Goal: Transaction & Acquisition: Purchase product/service

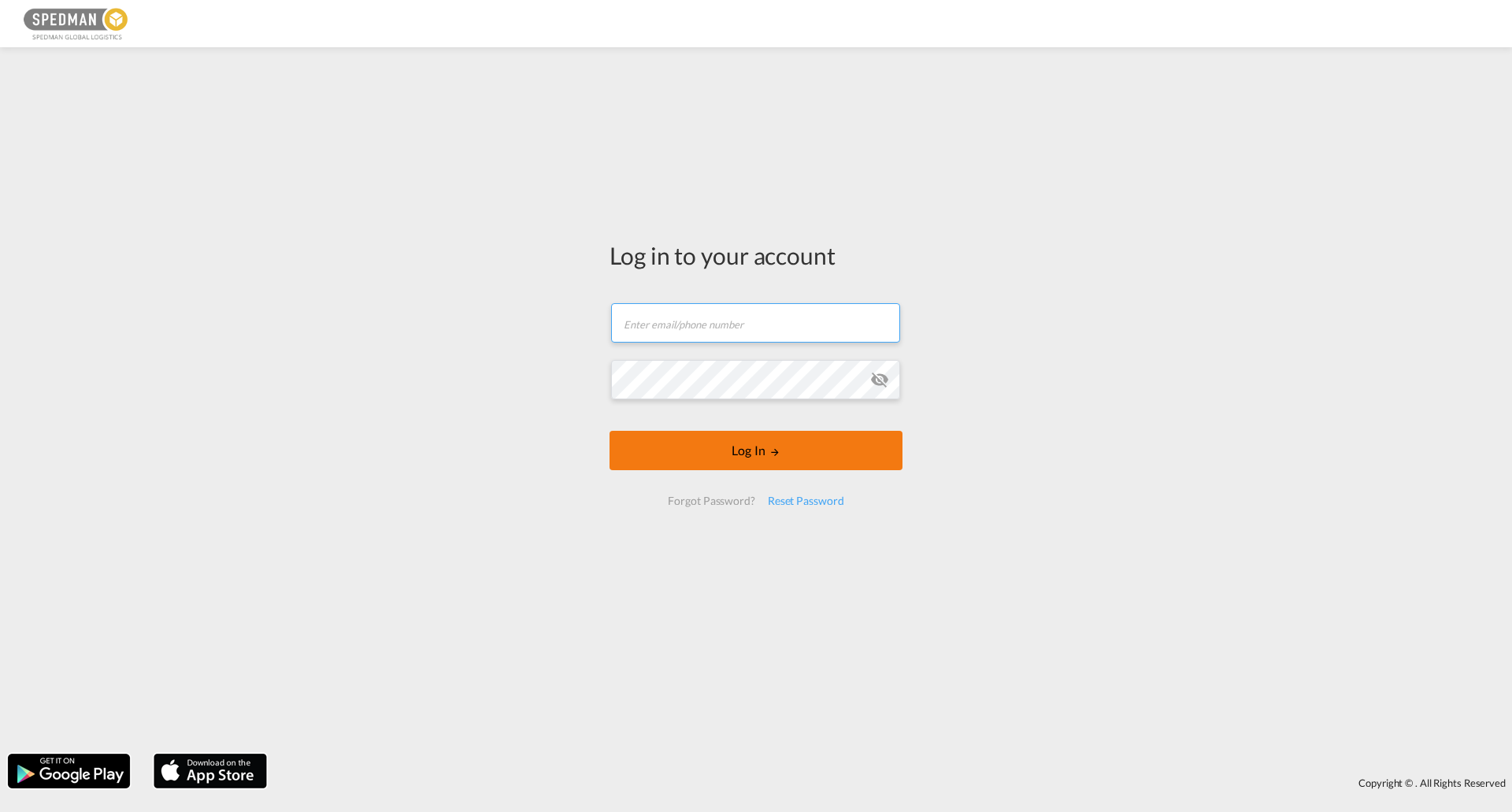
type input "seaexport@spedman.dk"
click at [717, 444] on button "Log In" at bounding box center [756, 451] width 293 height 39
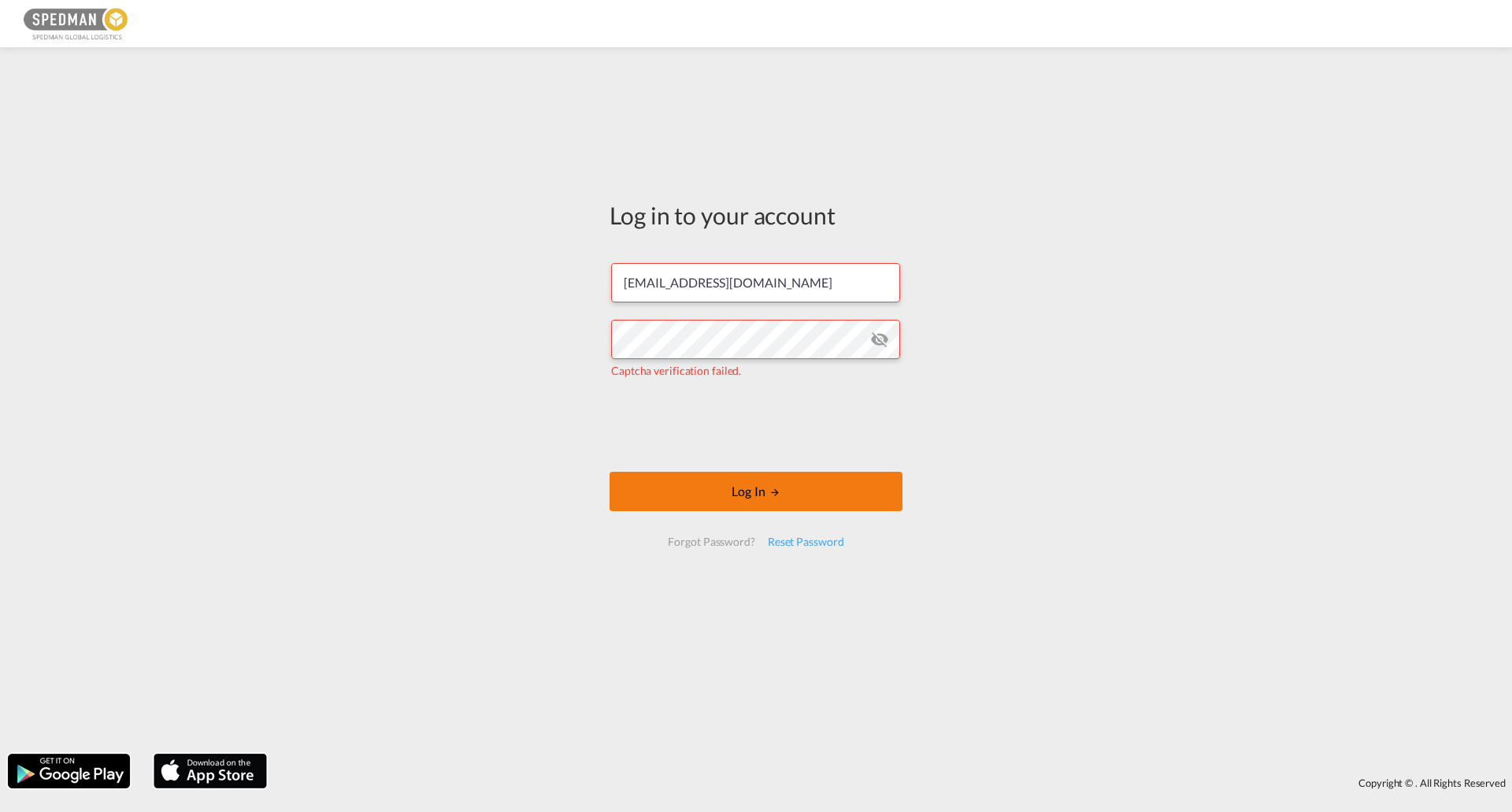
click at [810, 495] on button "Log In" at bounding box center [756, 491] width 293 height 39
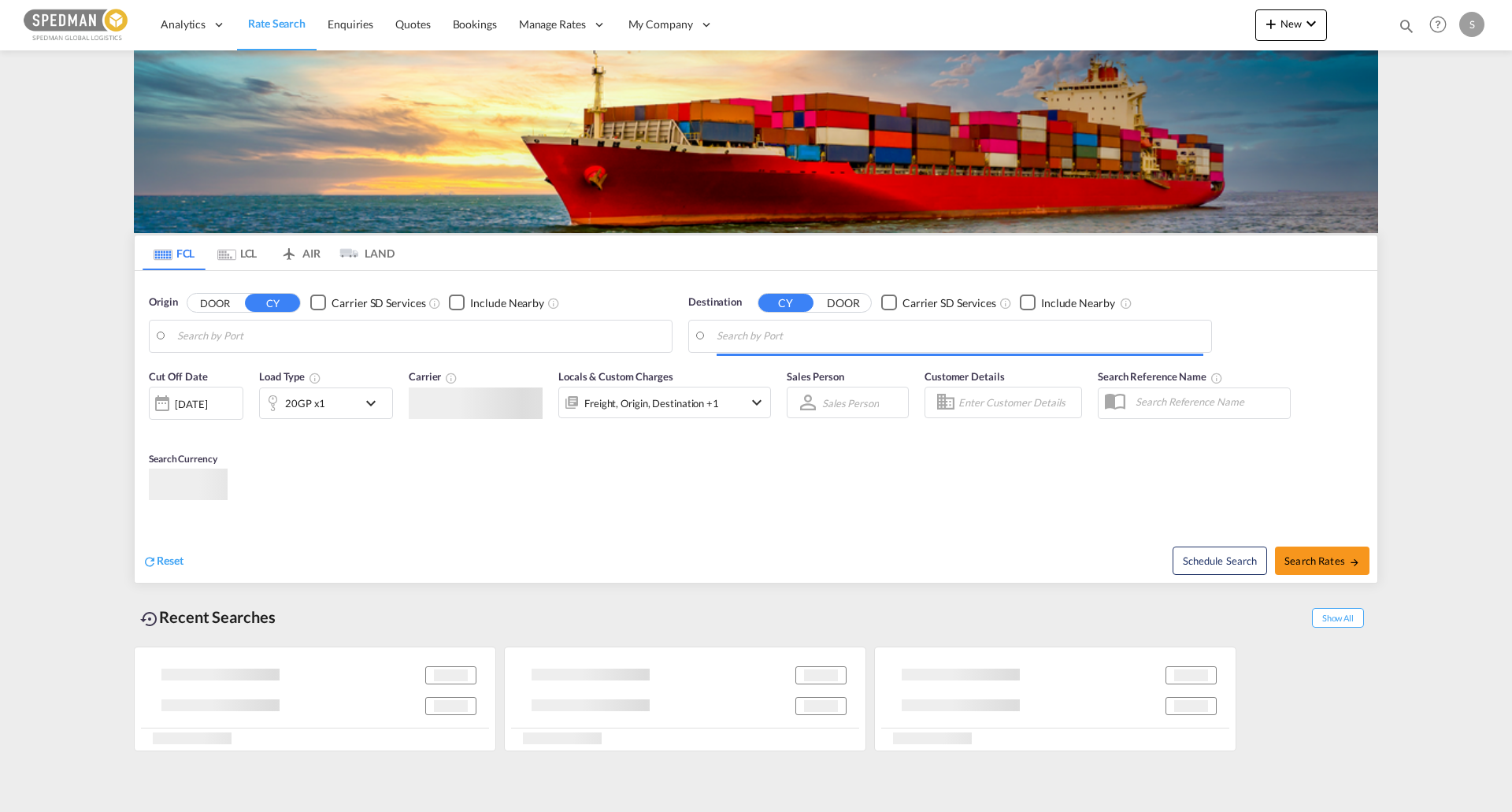
type input "Aarhus, DKAAR"
type input "Montreal, QC, CAMTR"
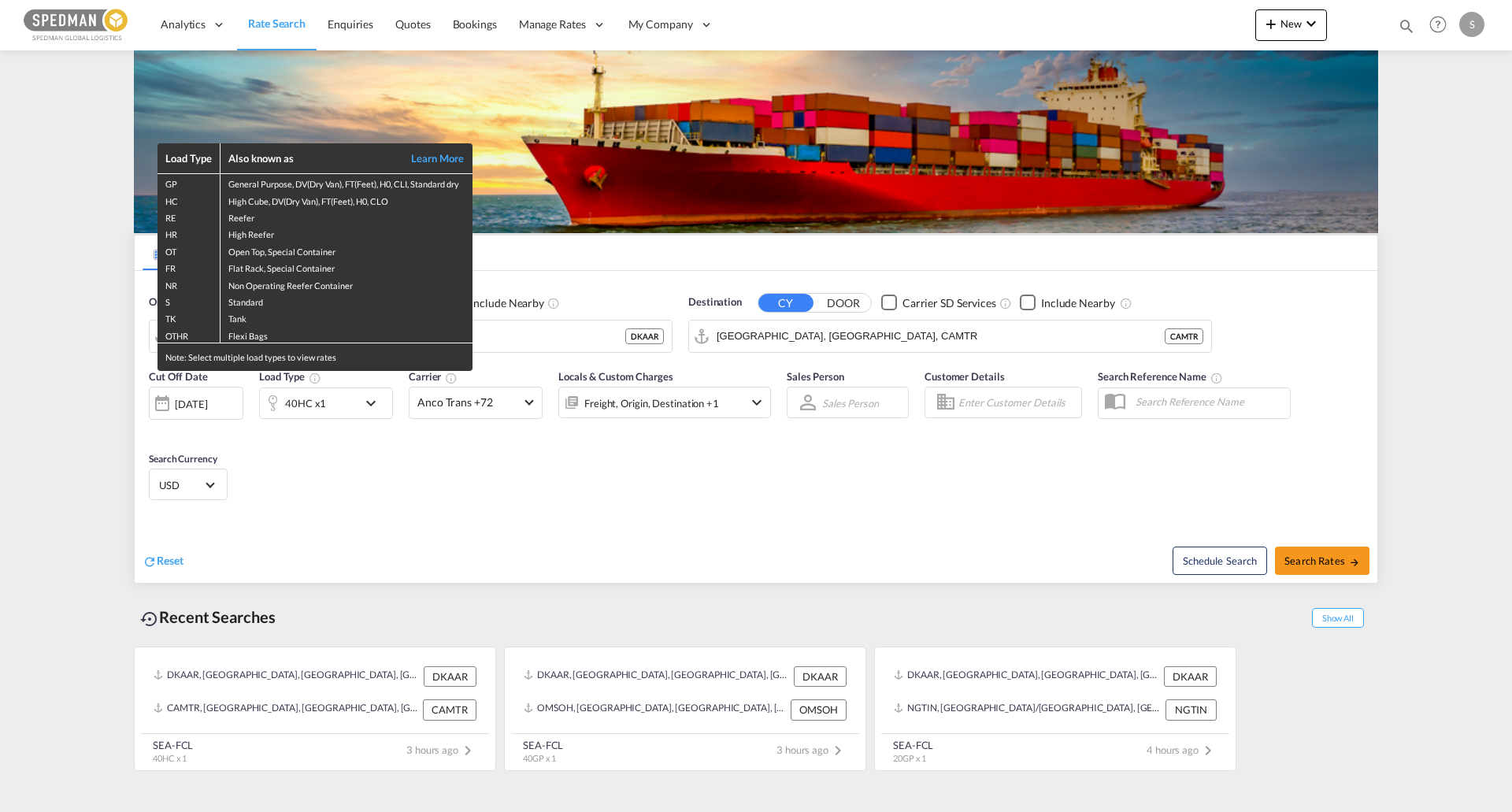
click at [570, 342] on div "Load Type Also known as Learn More GP General Purpose, DV(Dry Van), FT(Feet), H…" at bounding box center [756, 406] width 1512 height 812
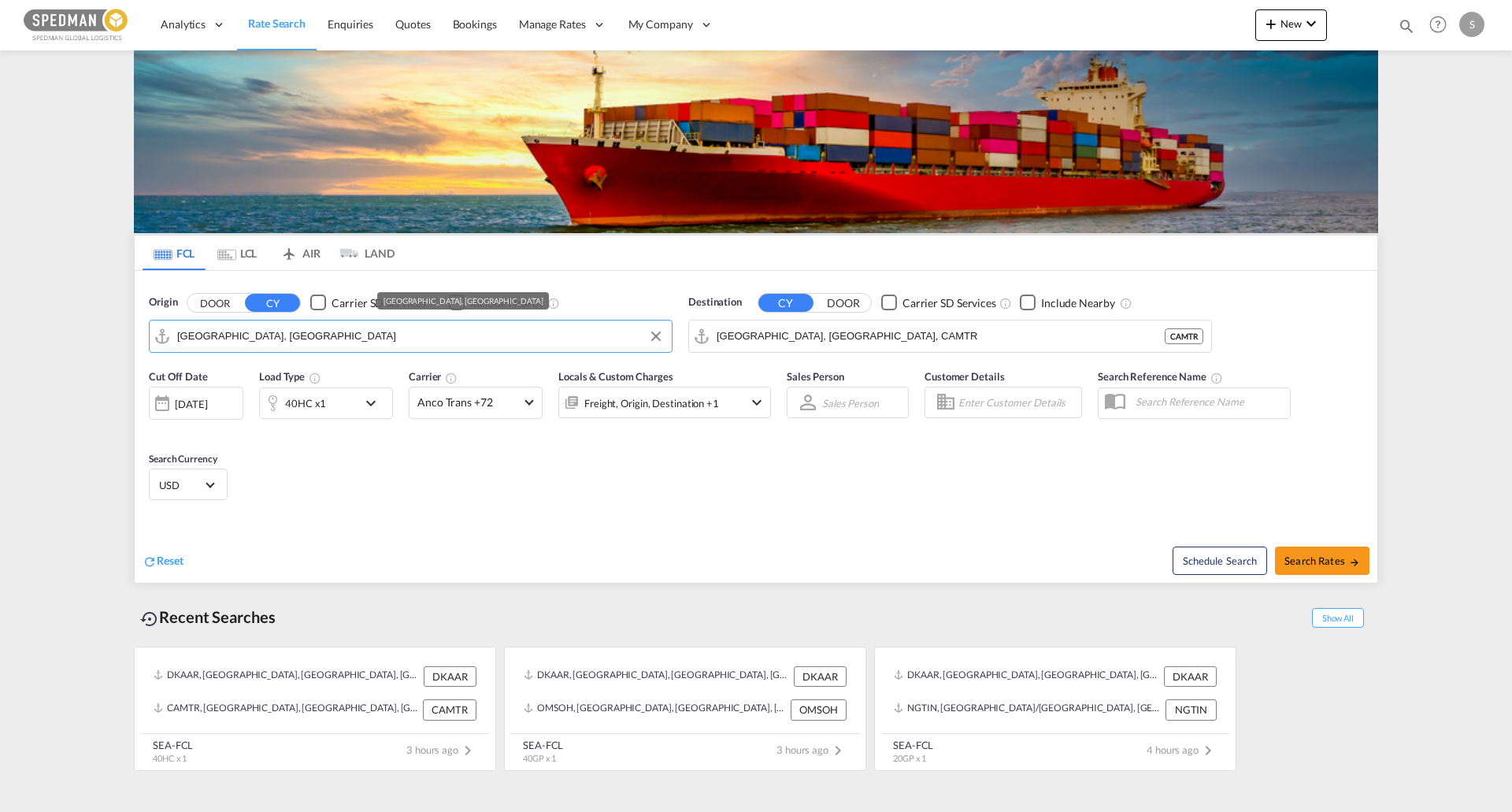
click at [568, 338] on input "Aarhus, DKAAR" at bounding box center [420, 336] width 486 height 23
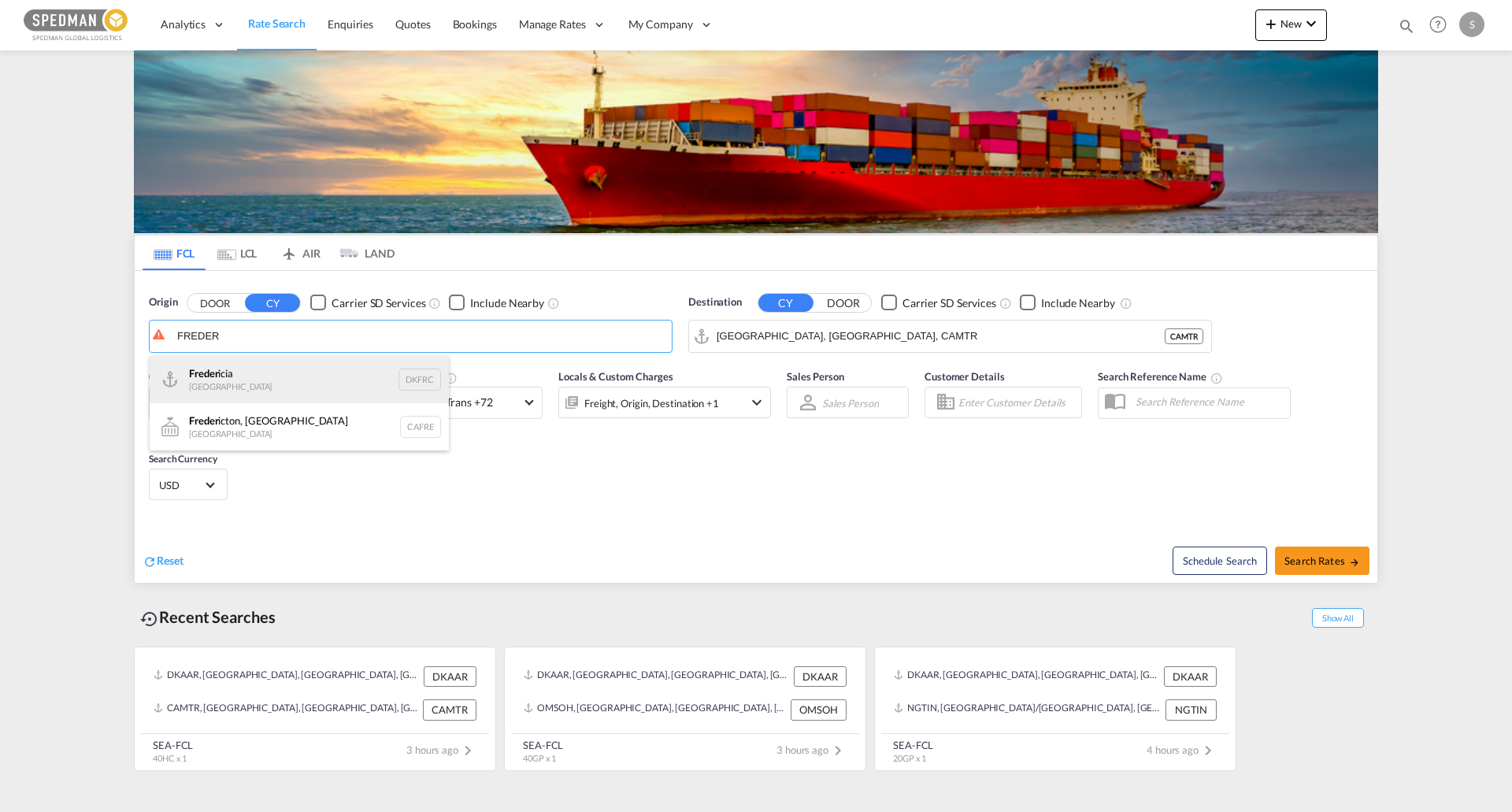
click at [302, 383] on div "Freder icia Denmark DKFRC" at bounding box center [298, 379] width 299 height 47
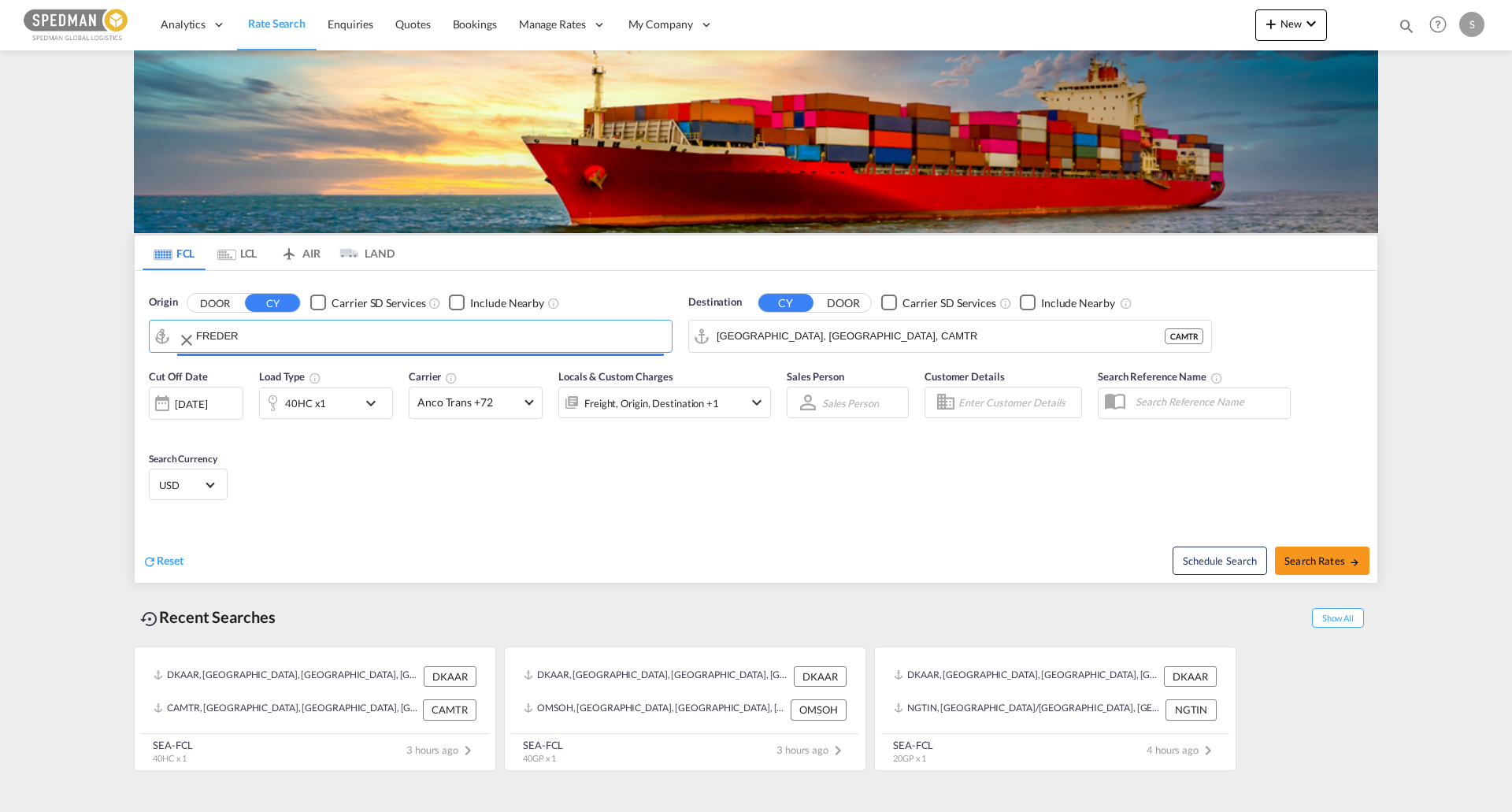
type input "Fredericia, DKFRC"
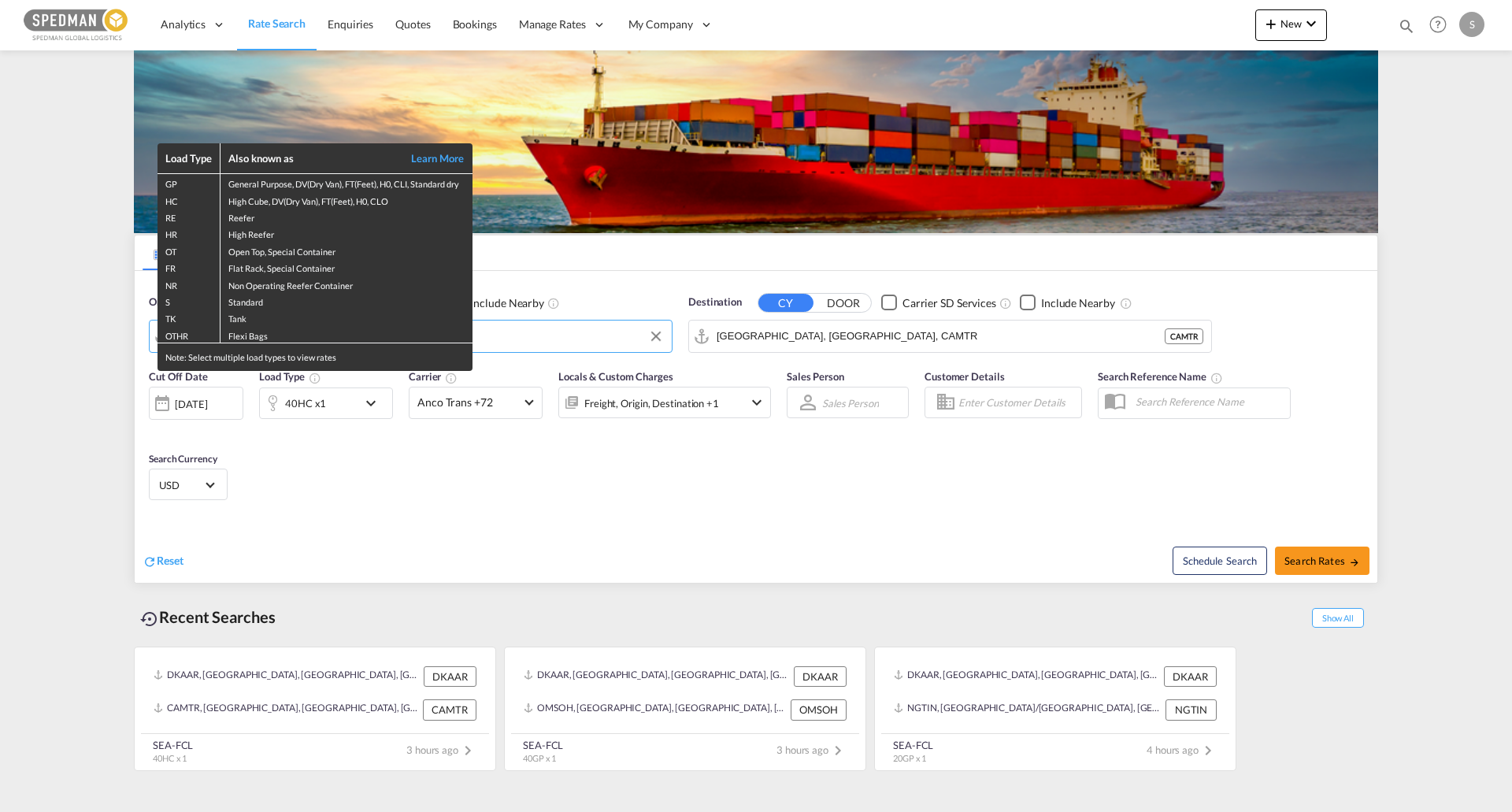
click at [832, 329] on div "Load Type Also known as Learn More GP General Purpose, DV(Dry Van), FT(Feet), H…" at bounding box center [756, 406] width 1512 height 812
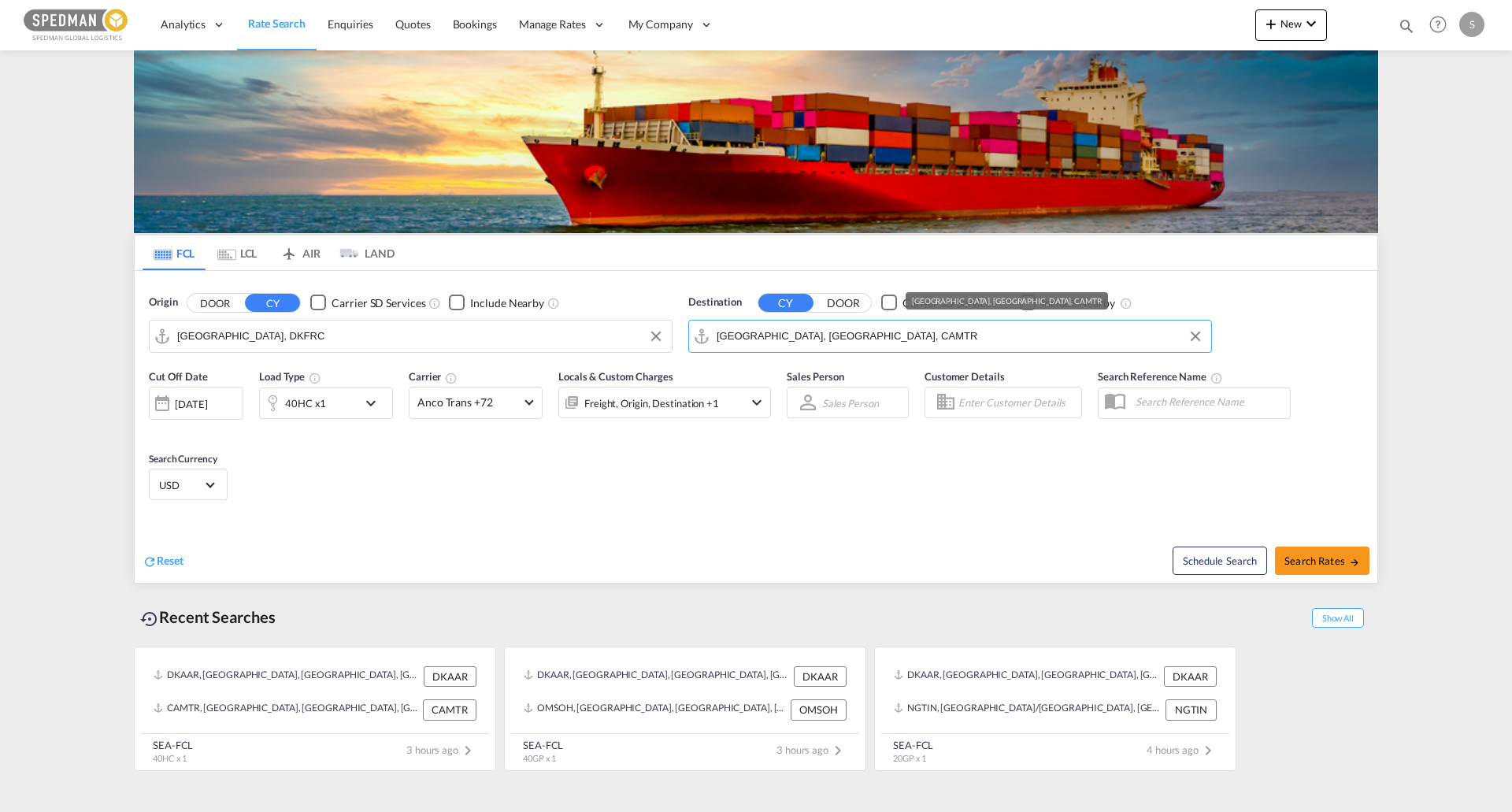
click at [832, 329] on input "Montreal, QC, CAMTR" at bounding box center [959, 336] width 486 height 23
type input "Dannam"
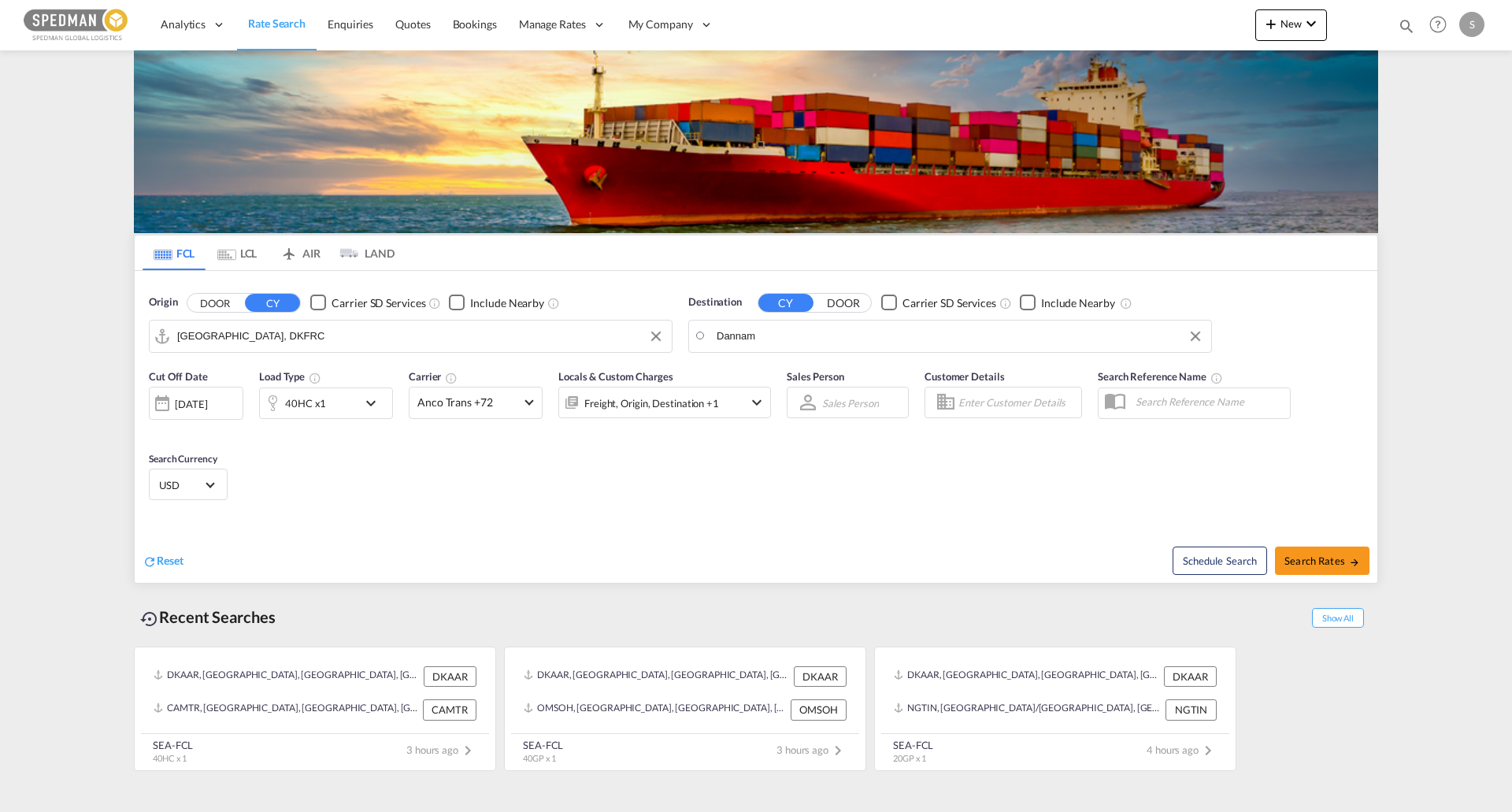
click at [825, 335] on input "Dannam" at bounding box center [959, 336] width 486 height 23
type input "D"
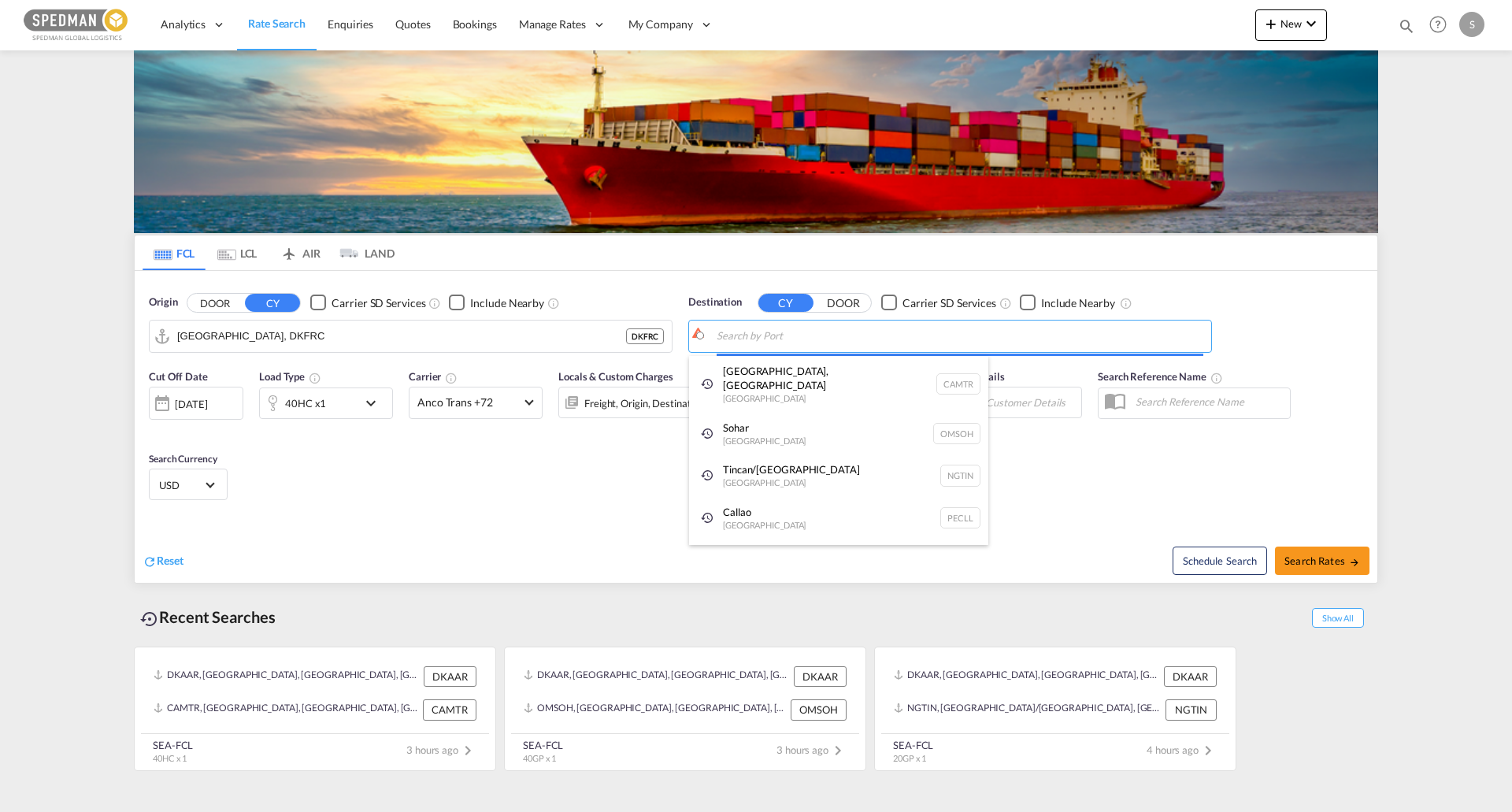
click at [824, 335] on body "Analytics Reports Dashboard Rate Search Enquiries Quotes Bookings" at bounding box center [756, 406] width 1512 height 812
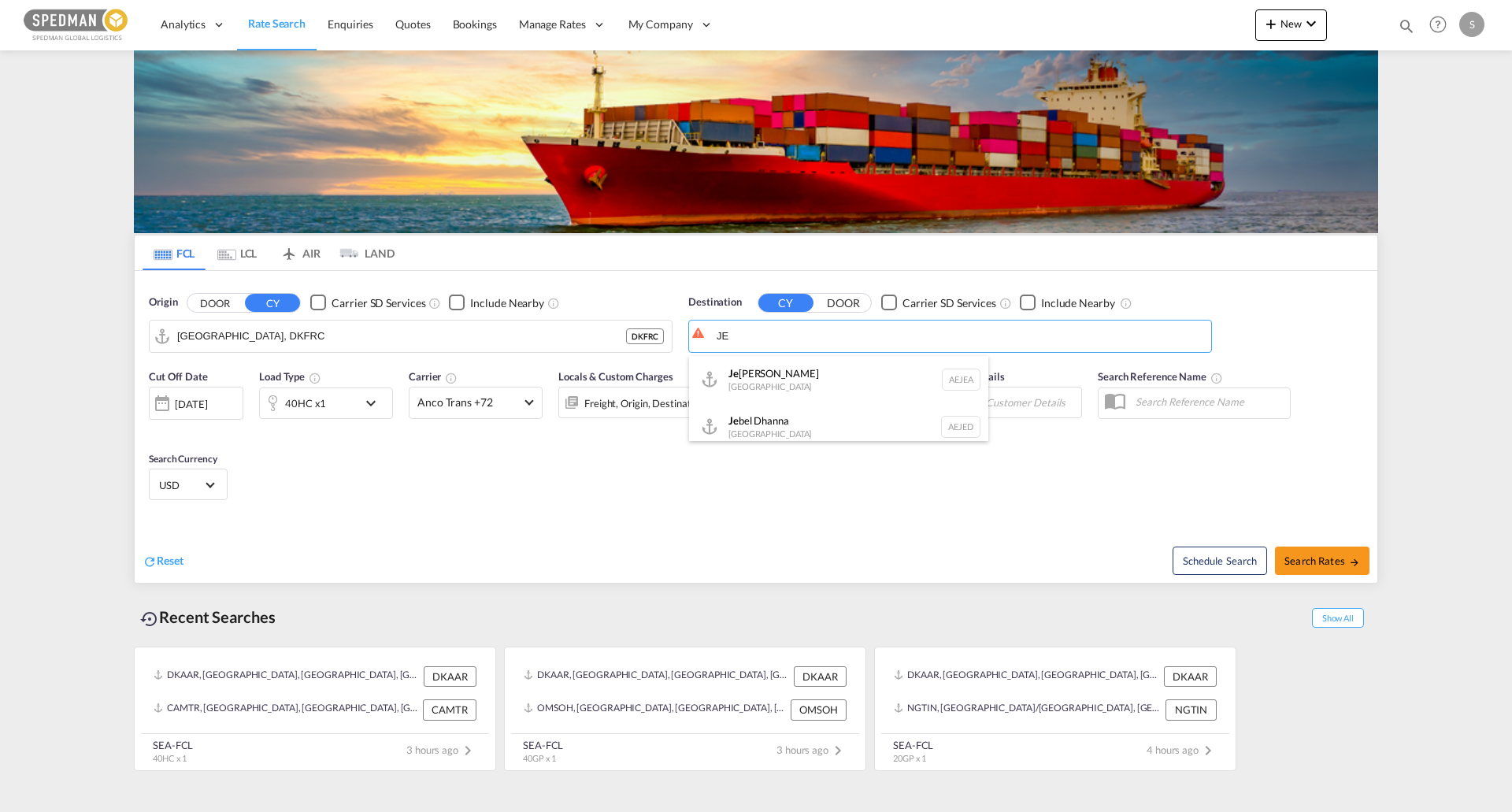
type input "J"
click at [774, 335] on input "DANNAM" at bounding box center [959, 336] width 486 height 23
click at [770, 325] on input "DANNAM" at bounding box center [959, 336] width 486 height 23
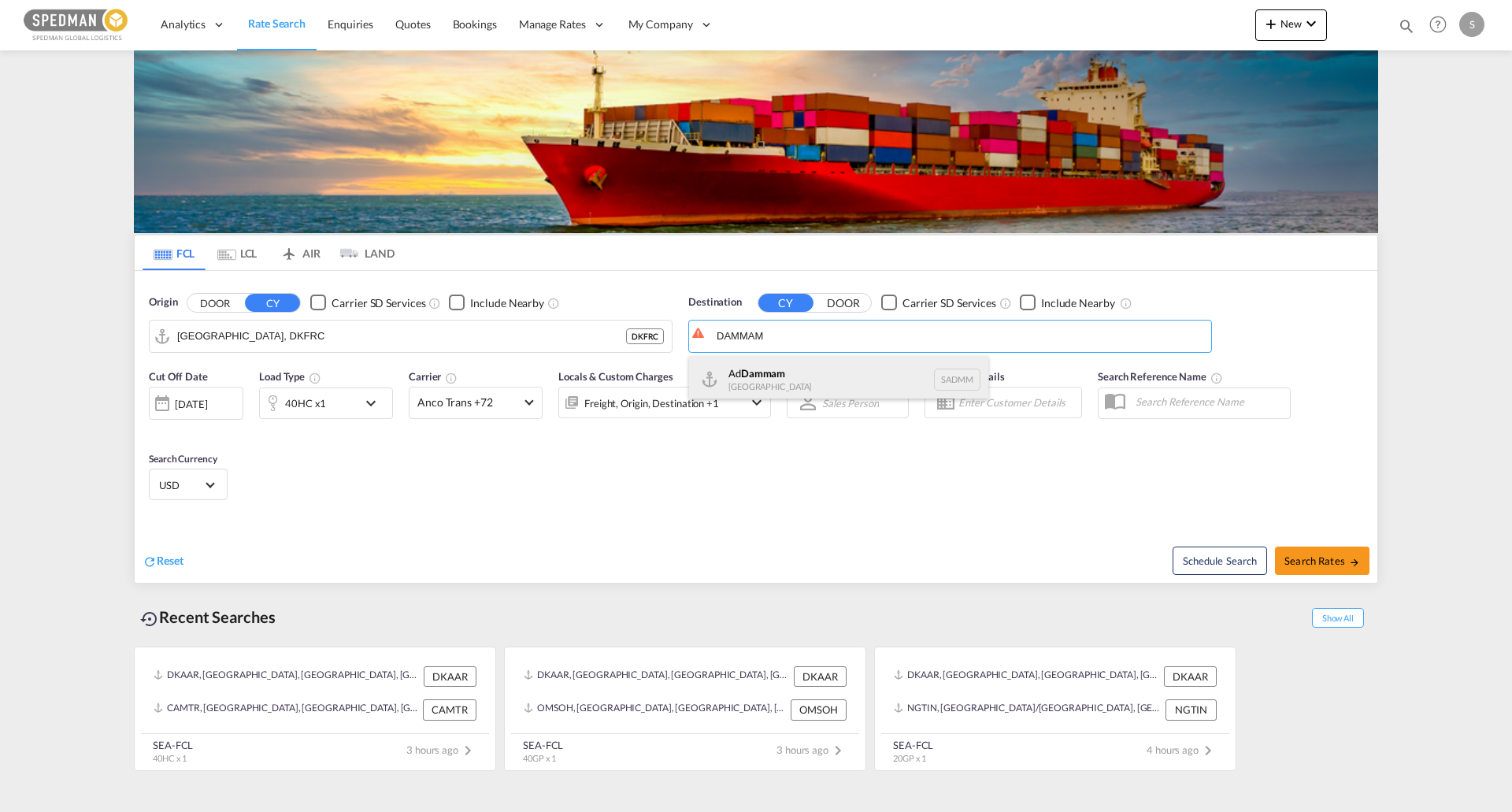
click at [799, 378] on div "Ad Dammam Saudi Arabia SADMM" at bounding box center [838, 379] width 299 height 47
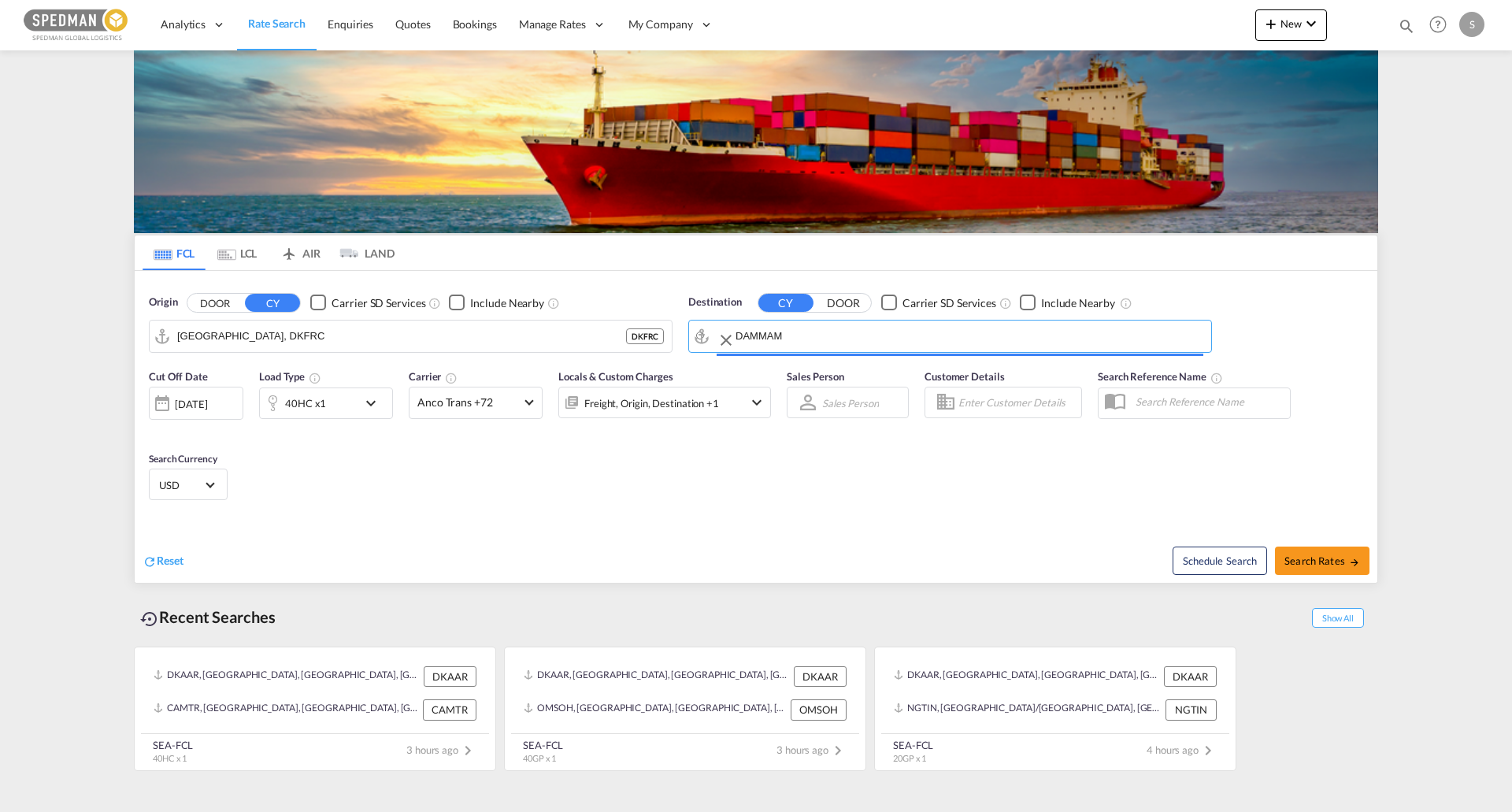
type input "Ad Dammam, SADMM"
click at [586, 467] on div "Cut Off Date 20 Aug 2025 20/08/2025 Load Type 40HC x1 Carrier Anco Trans +72 On…" at bounding box center [756, 437] width 1243 height 154
click at [344, 410] on div "40HC x1" at bounding box center [309, 404] width 98 height 32
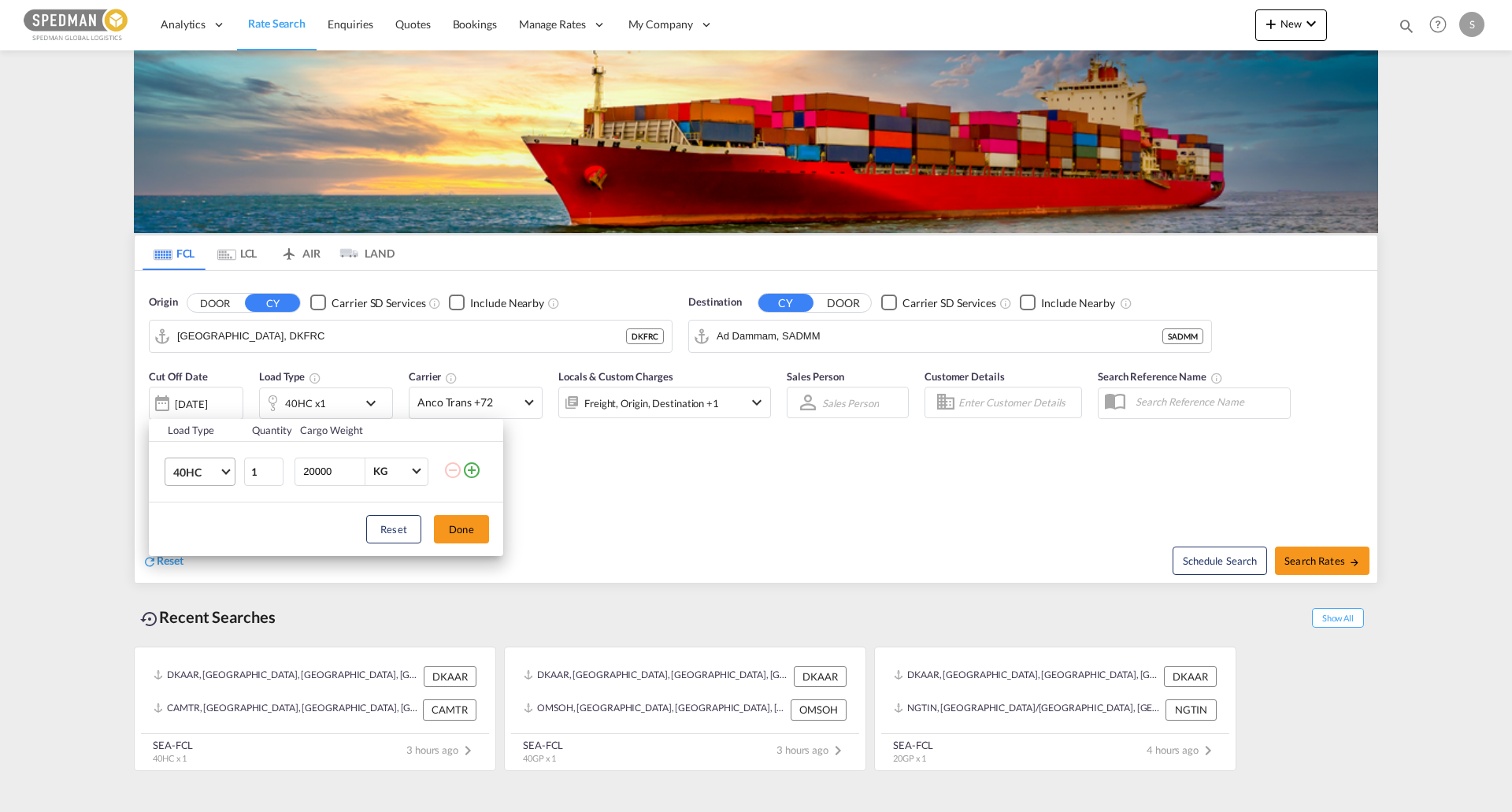
click at [199, 476] on span "40HC" at bounding box center [196, 472] width 46 height 16
click at [224, 437] on md-option "40GP" at bounding box center [214, 434] width 107 height 38
click at [454, 530] on button "Done" at bounding box center [461, 529] width 55 height 28
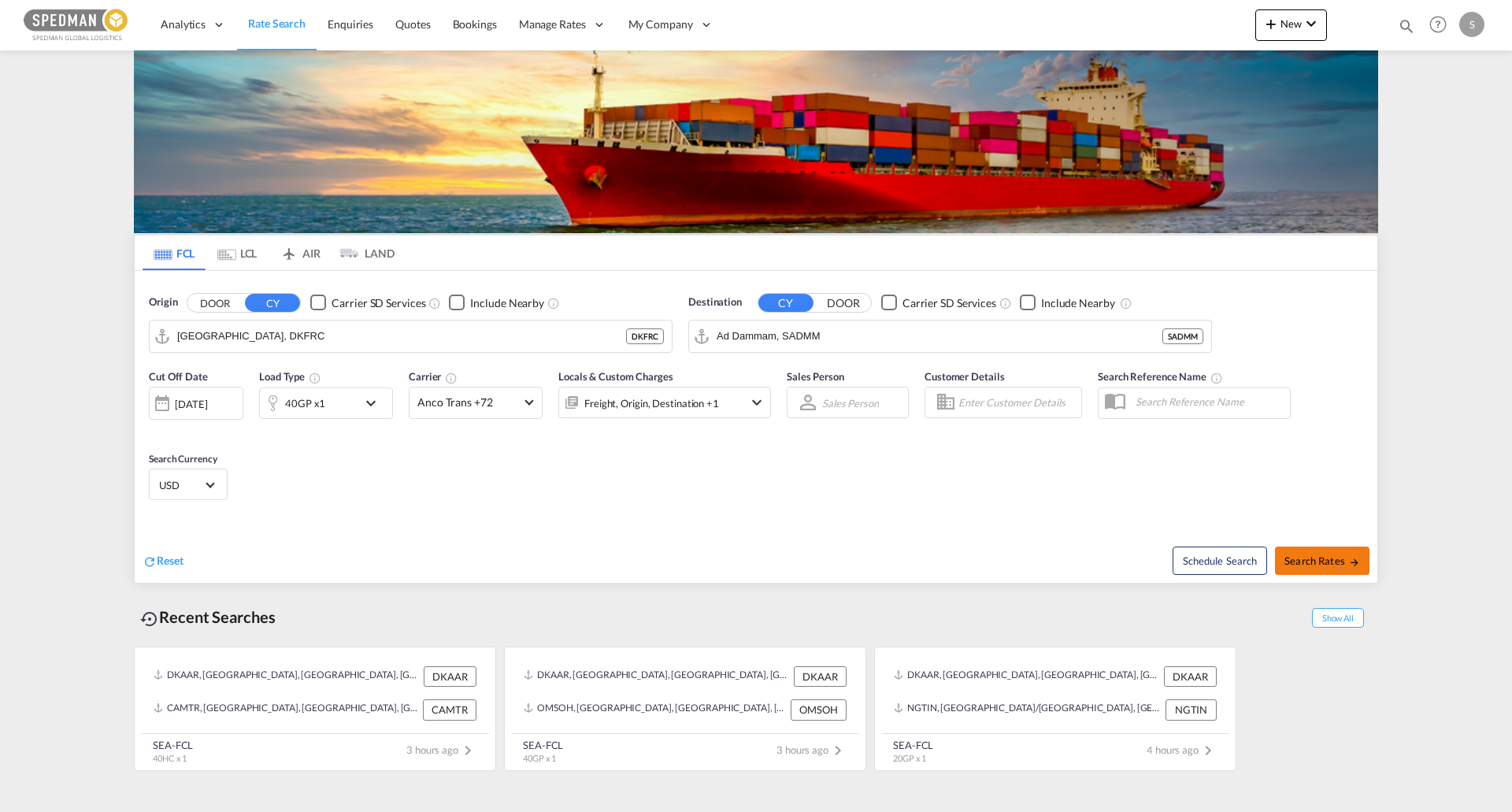
click at [1336, 550] on button "Search Rates" at bounding box center [1321, 560] width 95 height 28
type input "DKFRC to SADMM / 20 Aug 2025"
